Goal: Navigation & Orientation: Find specific page/section

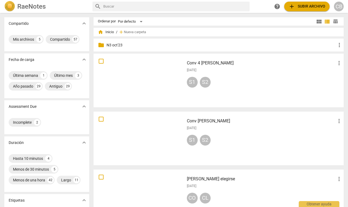
click at [10, 4] on img at bounding box center [9, 6] width 11 height 11
click at [339, 5] on div "CB" at bounding box center [339, 7] width 10 height 10
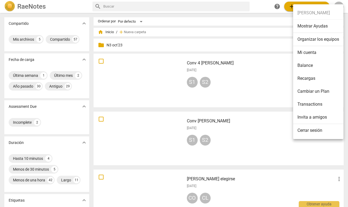
click at [307, 53] on li "Mi cuenta" at bounding box center [318, 52] width 50 height 13
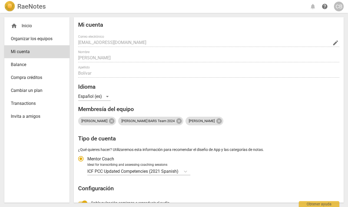
radio input "false"
click at [339, 7] on div "CB" at bounding box center [339, 7] width 10 height 10
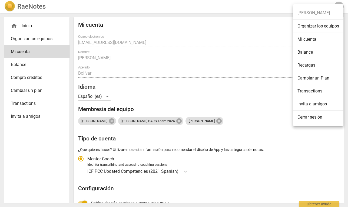
click at [268, 33] on div at bounding box center [174, 103] width 348 height 207
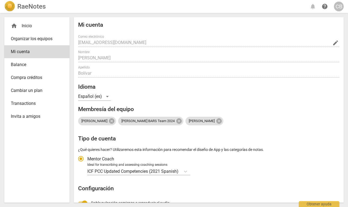
click at [9, 6] on img at bounding box center [9, 6] width 11 height 11
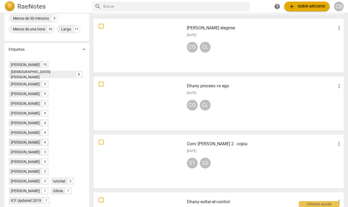
scroll to position [164, 0]
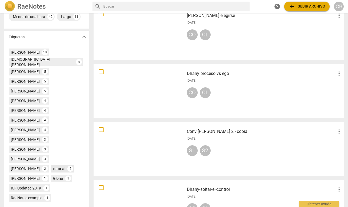
click at [58, 166] on div "tutorial" at bounding box center [59, 168] width 12 height 5
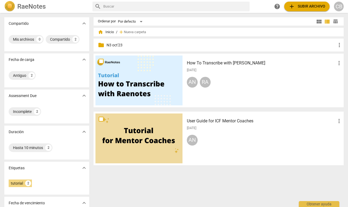
click at [10, 7] on img at bounding box center [9, 6] width 11 height 11
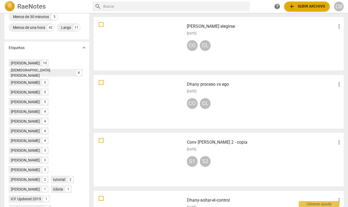
scroll to position [202, 0]
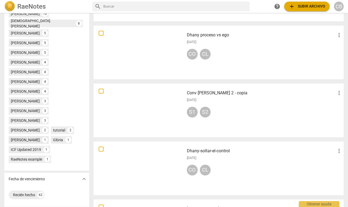
click at [24, 137] on div "[PERSON_NAME]" at bounding box center [25, 139] width 29 height 5
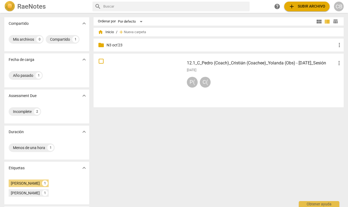
click at [8, 7] on img at bounding box center [9, 6] width 11 height 11
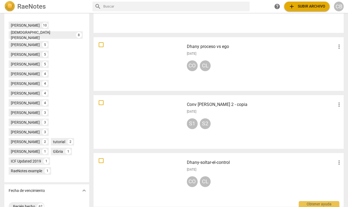
scroll to position [186, 0]
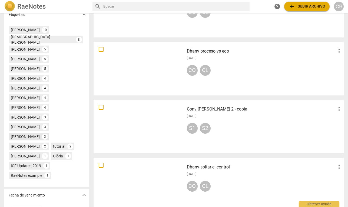
click at [40, 134] on div "[PERSON_NAME]" at bounding box center [25, 136] width 29 height 5
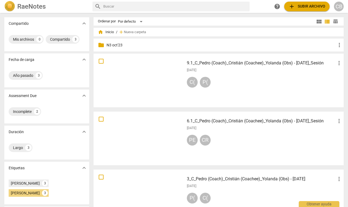
click at [8, 6] on img at bounding box center [9, 6] width 11 height 11
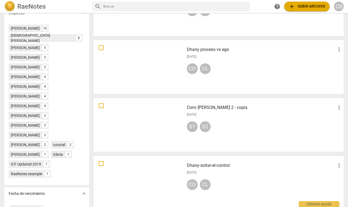
scroll to position [183, 0]
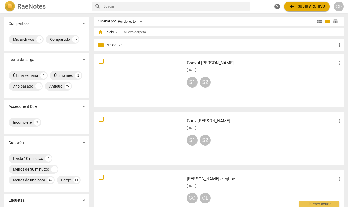
click at [9, 6] on img at bounding box center [9, 6] width 11 height 11
click at [54, 78] on div "Último mes" at bounding box center [63, 75] width 19 height 5
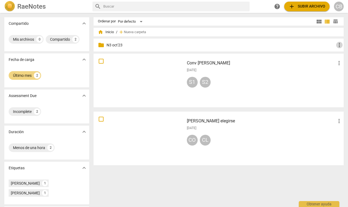
click at [337, 45] on span "more_vert" at bounding box center [339, 45] width 6 height 6
click at [253, 48] on div at bounding box center [174, 103] width 348 height 207
click at [102, 46] on span "folder" at bounding box center [101, 45] width 6 height 6
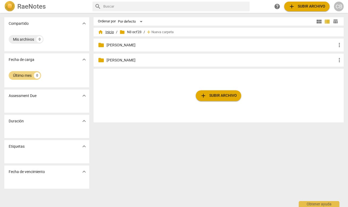
click at [106, 33] on span "home Inicio" at bounding box center [106, 31] width 16 height 5
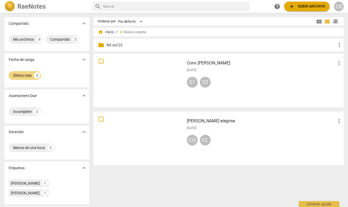
click at [120, 31] on span "add" at bounding box center [120, 31] width 5 height 5
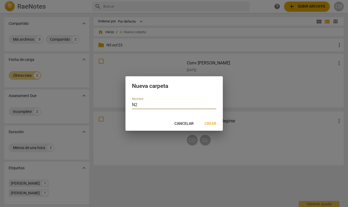
type input "N2"
click at [209, 123] on span "Crear" at bounding box center [210, 123] width 12 height 5
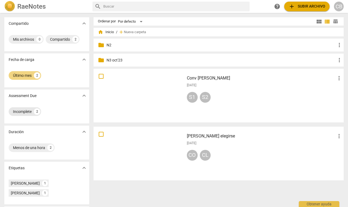
click at [24, 113] on div "Incomplete" at bounding box center [22, 111] width 19 height 5
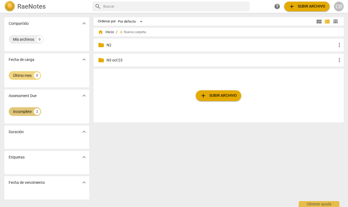
click at [25, 112] on div "Incomplete" at bounding box center [22, 111] width 19 height 5
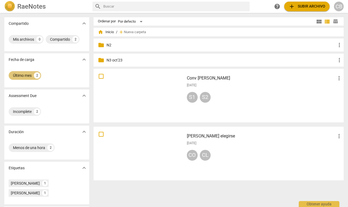
click at [18, 77] on div "Último mes" at bounding box center [22, 75] width 19 height 5
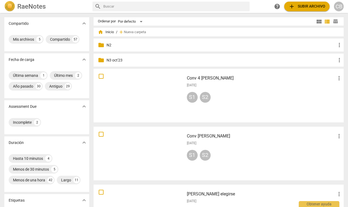
click at [108, 59] on p "N3 oct'23" at bounding box center [220, 61] width 229 height 6
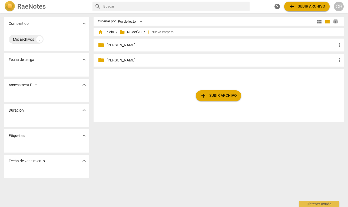
click at [120, 45] on p "[PERSON_NAME]" at bounding box center [220, 45] width 229 height 6
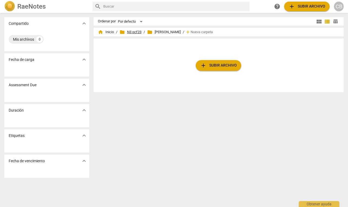
click at [133, 32] on span "folder N3 oct'23" at bounding box center [130, 31] width 22 height 5
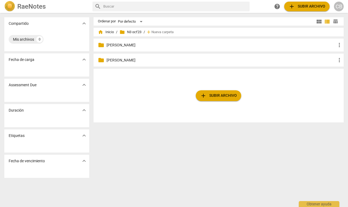
click at [115, 59] on p "[PERSON_NAME]" at bounding box center [220, 61] width 229 height 6
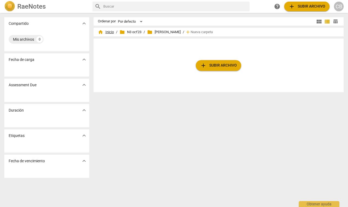
click at [106, 32] on span "home Inicio" at bounding box center [106, 31] width 16 height 5
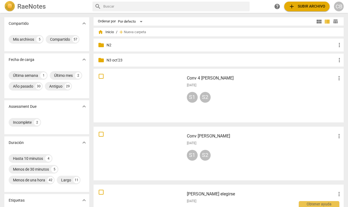
click at [106, 45] on p "N2" at bounding box center [220, 45] width 229 height 6
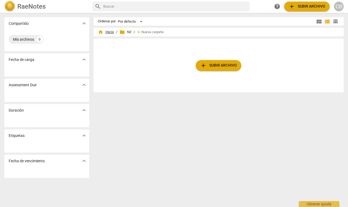
click at [106, 32] on span "home Inicio" at bounding box center [106, 31] width 16 height 5
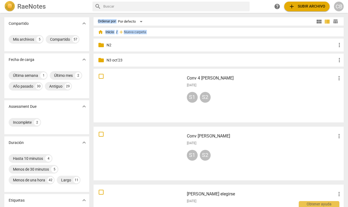
drag, startPoint x: 16, startPoint y: 170, endPoint x: 132, endPoint y: 43, distance: 171.7
click at [132, 43] on div "Compartido expand_more Mis archivos 5 Compartido 57 Fecha de carga expand_more …" at bounding box center [174, 111] width 348 height 194
click at [123, 46] on p "N2" at bounding box center [220, 45] width 229 height 6
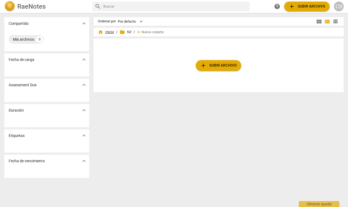
click at [101, 32] on span "home" at bounding box center [100, 31] width 5 height 5
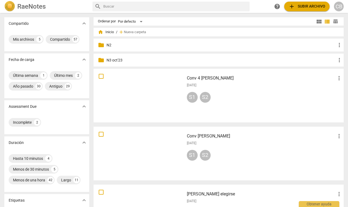
click at [337, 45] on span "more_vert" at bounding box center [339, 45] width 6 height 6
click at [323, 60] on li "Borrar" at bounding box center [328, 58] width 30 height 13
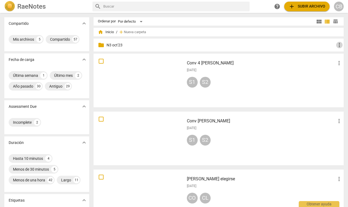
click at [338, 46] on span "more_vert" at bounding box center [339, 45] width 6 height 6
click at [325, 58] on li "Borrar" at bounding box center [328, 58] width 30 height 13
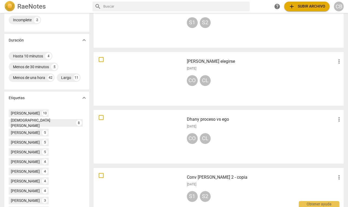
scroll to position [99, 0]
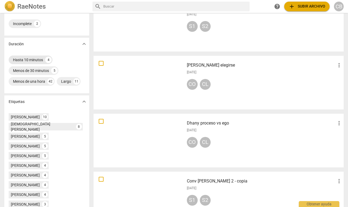
click at [38, 63] on div "Hasta 10 minutos" at bounding box center [28, 59] width 30 height 5
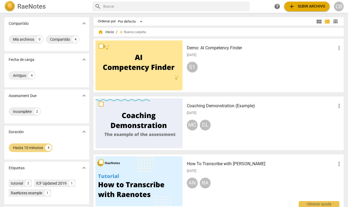
click at [137, 129] on div at bounding box center [138, 124] width 87 height 50
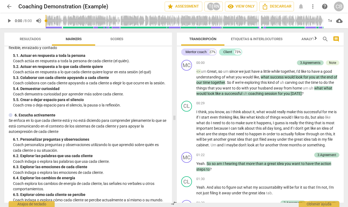
scroll to position [240, 0]
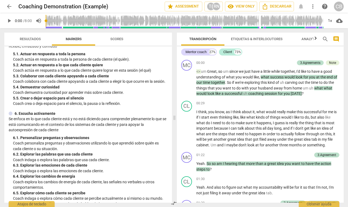
click at [119, 39] on span "Scores" at bounding box center [116, 39] width 13 height 4
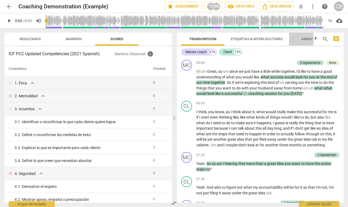
click at [307, 39] on span "Analytics" at bounding box center [310, 39] width 18 height 4
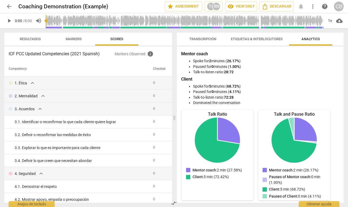
click at [9, 6] on span "arrow_back" at bounding box center [9, 6] width 6 height 6
